Goal: Task Accomplishment & Management: Manage account settings

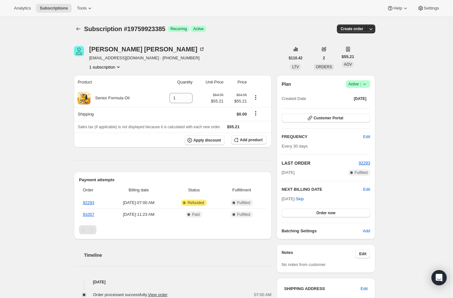
click at [368, 84] on icon at bounding box center [365, 84] width 6 height 6
click at [367, 108] on span "Cancel subscription" at bounding box center [358, 107] width 36 height 5
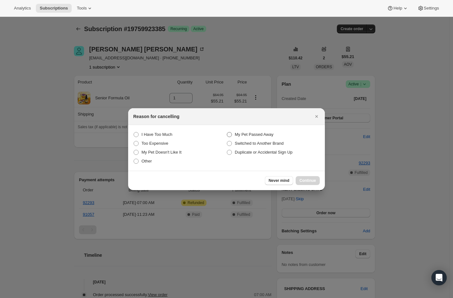
click at [250, 135] on span "My Pet Passed Away" at bounding box center [254, 134] width 39 height 5
click at [227, 132] on Away "My Pet Passed Away" at bounding box center [227, 132] width 0 height 0
radio Away "true"
click at [318, 182] on button "Continue" at bounding box center [308, 180] width 24 height 9
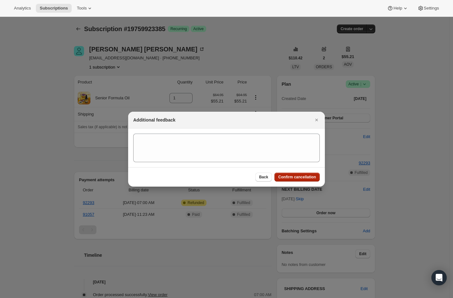
click at [298, 176] on span "Confirm cancellation" at bounding box center [297, 177] width 38 height 5
